Goal: Information Seeking & Learning: Learn about a topic

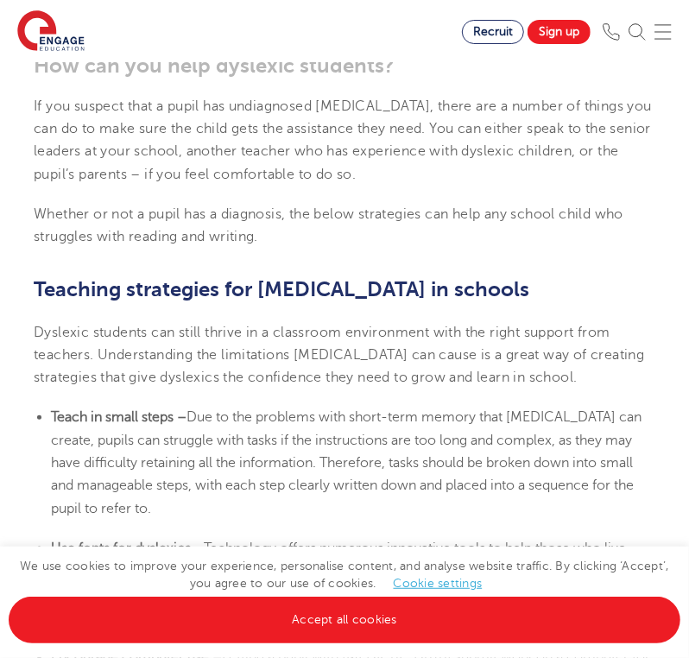
scroll to position [2852, 0]
click at [53, 410] on b "Teach in small steps –" at bounding box center [119, 418] width 136 height 16
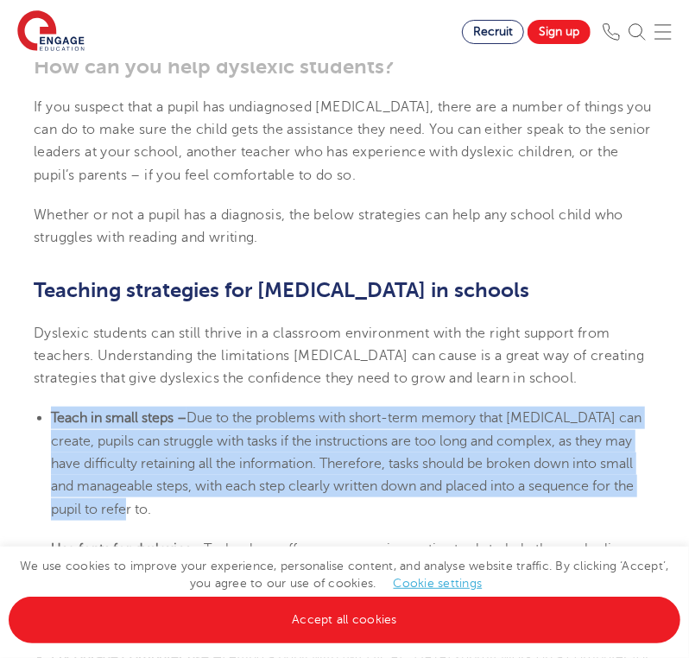
drag, startPoint x: 53, startPoint y: 350, endPoint x: 166, endPoint y: 432, distance: 139.7
click at [166, 432] on li "Teach in small steps – Due to the problems with short-term memory that dyslexia…" at bounding box center [353, 463] width 604 height 113
copy li "Teach in small steps – Due to the problems with short-term memory that dyslexia…"
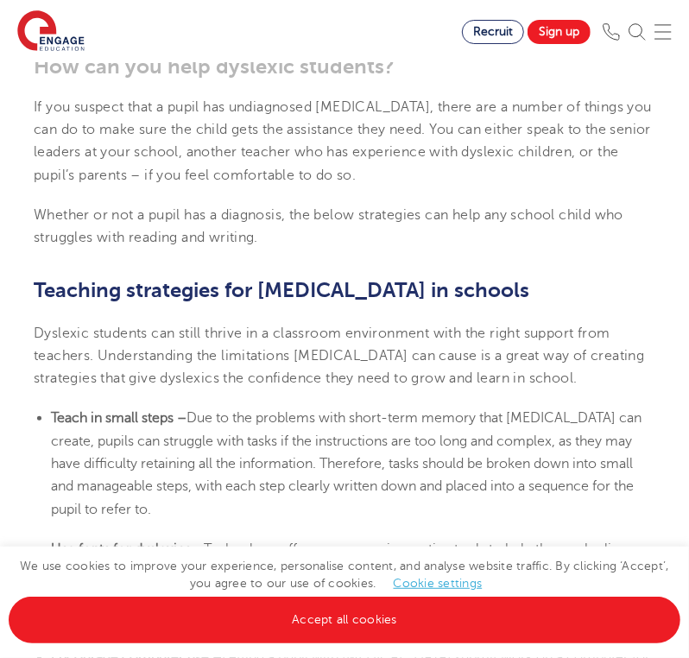
click at [154, 454] on section "8th October 2024 Supporting Dyslexia In Schools: 10 Teaching Strategies | Engag…" at bounding box center [344, 75] width 647 height 4925
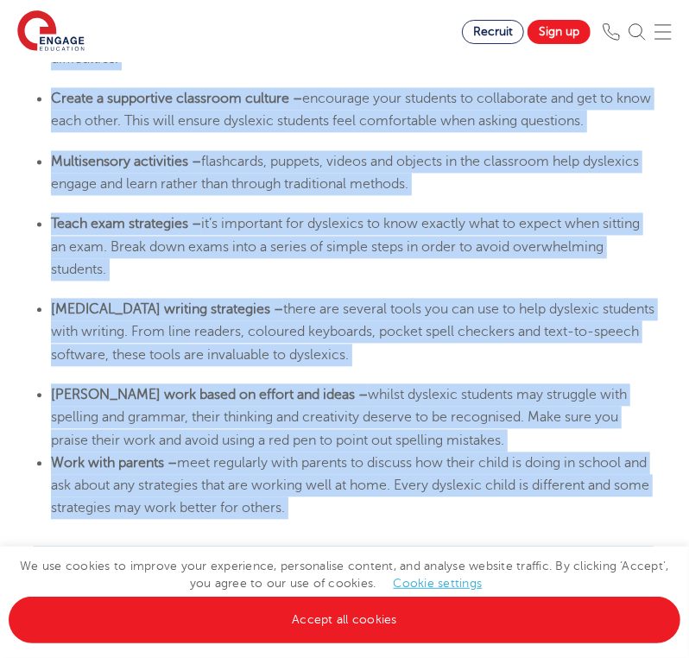
scroll to position [3628, 0]
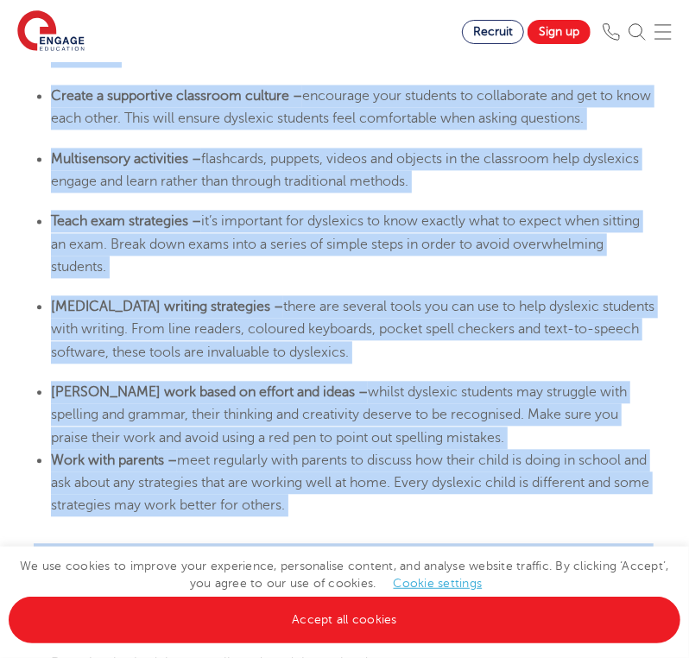
drag, startPoint x: 48, startPoint y: 385, endPoint x: 415, endPoint y: 440, distance: 370.9
copy section "Use fonts for dyslexics – Technology offers numerous innovative tools to help t…"
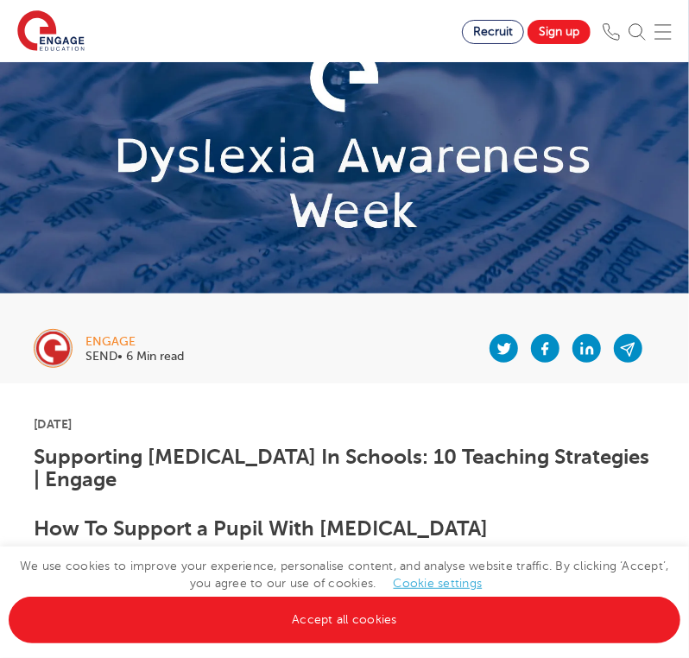
scroll to position [86, 0]
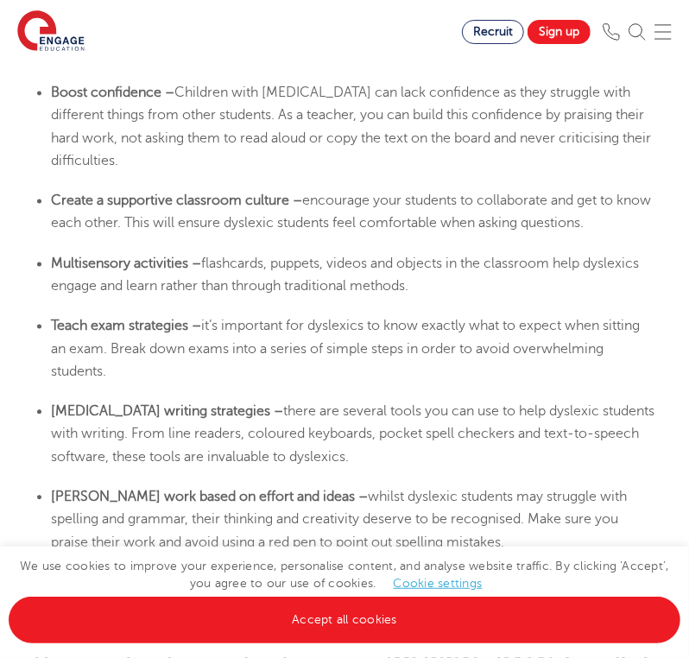
scroll to position [3542, 0]
